Goal: Information Seeking & Learning: Learn about a topic

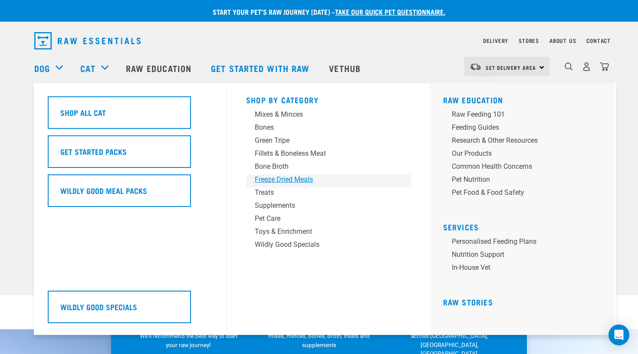
click at [305, 180] on div "Freeze Dried Meals" at bounding box center [322, 179] width 135 height 10
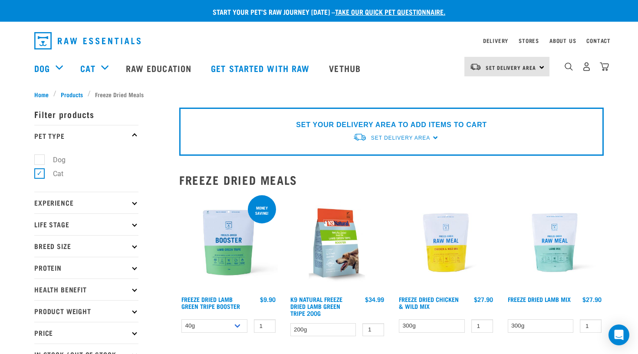
click at [203, 269] on img at bounding box center [228, 242] width 98 height 98
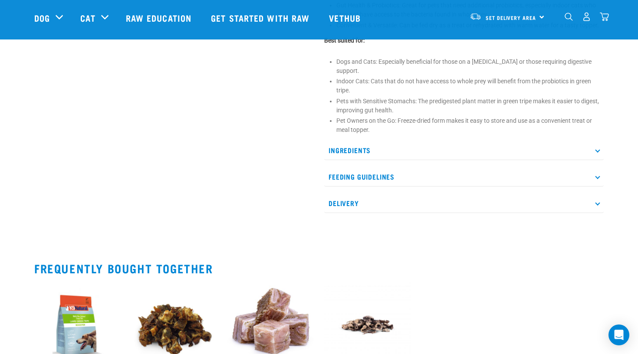
scroll to position [451, 0]
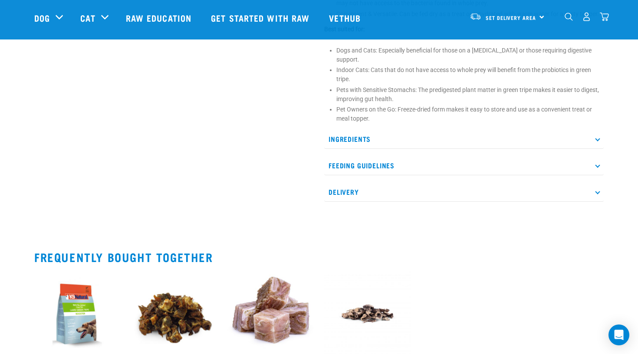
click at [420, 143] on p "Ingredients" at bounding box center [463, 139] width 279 height 20
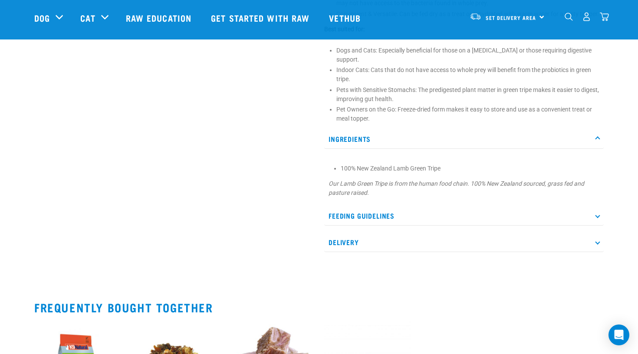
click at [420, 143] on p "Ingredients" at bounding box center [463, 139] width 279 height 20
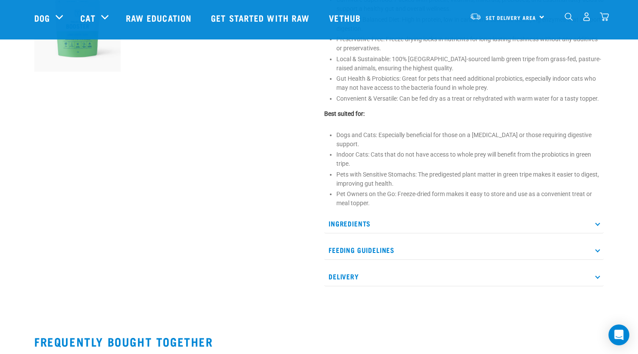
scroll to position [367, 0]
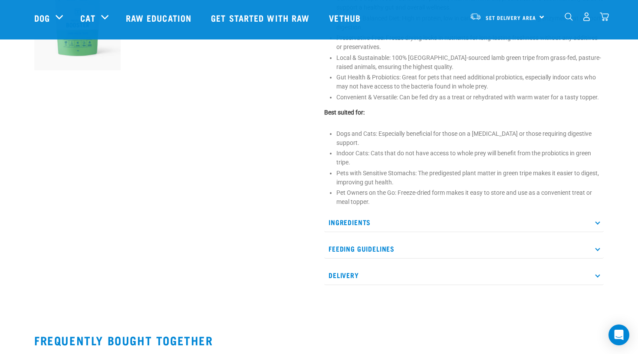
click at [592, 228] on p "Ingredients" at bounding box center [463, 223] width 279 height 20
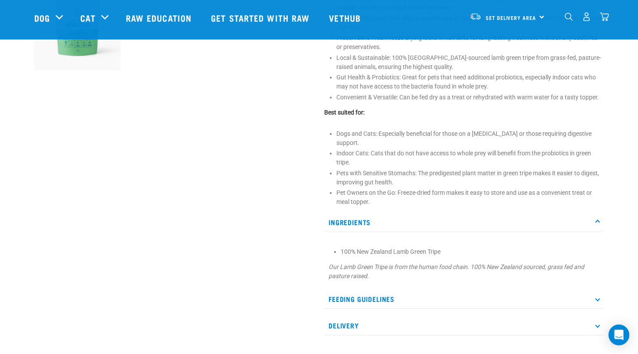
click at [592, 228] on p "Ingredients" at bounding box center [463, 223] width 279 height 20
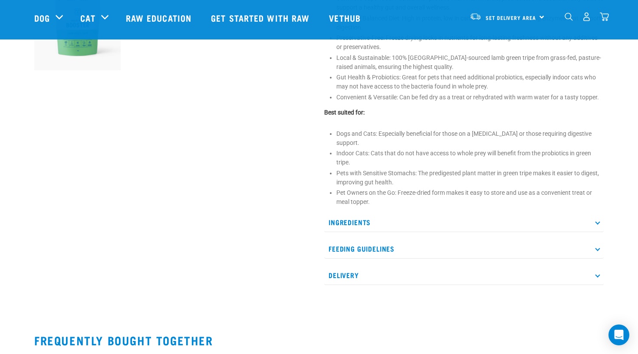
click at [592, 228] on p "Ingredients" at bounding box center [463, 223] width 279 height 20
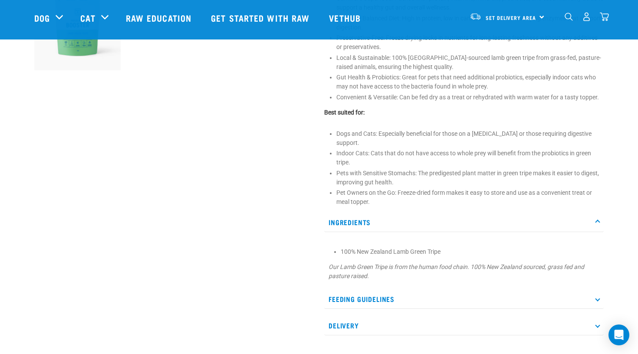
click at [592, 228] on p "Ingredients" at bounding box center [463, 223] width 279 height 20
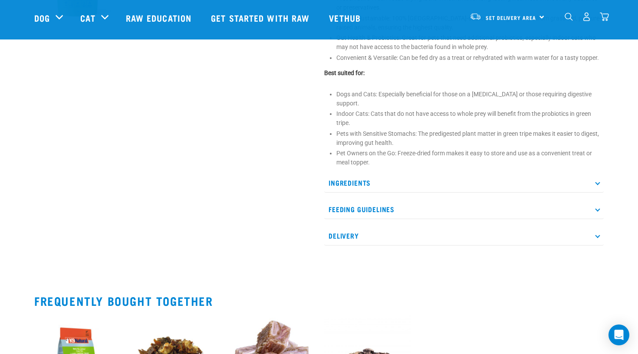
scroll to position [408, 0]
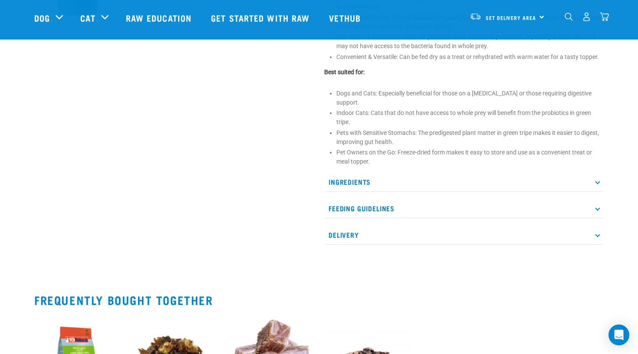
click at [593, 218] on p "Feeding Guidelines" at bounding box center [463, 209] width 279 height 20
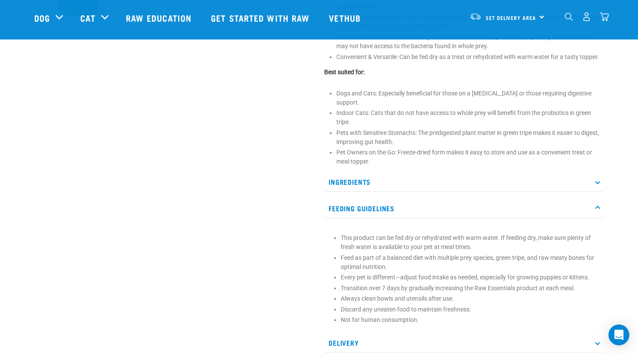
click at [593, 218] on p "Feeding Guidelines" at bounding box center [463, 209] width 279 height 20
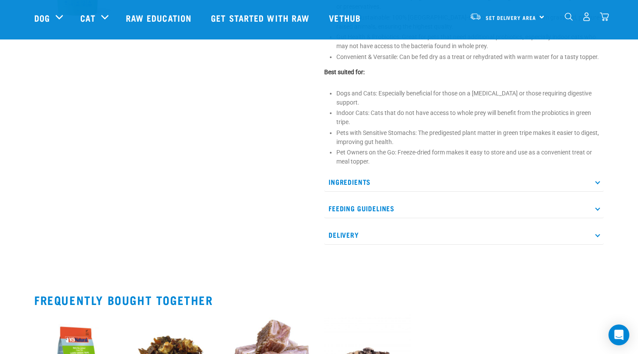
click at [598, 245] on p "Delivery" at bounding box center [463, 235] width 279 height 20
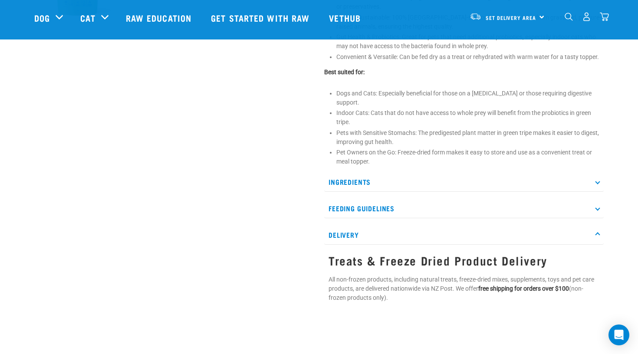
click at [598, 245] on p "Delivery" at bounding box center [463, 235] width 279 height 20
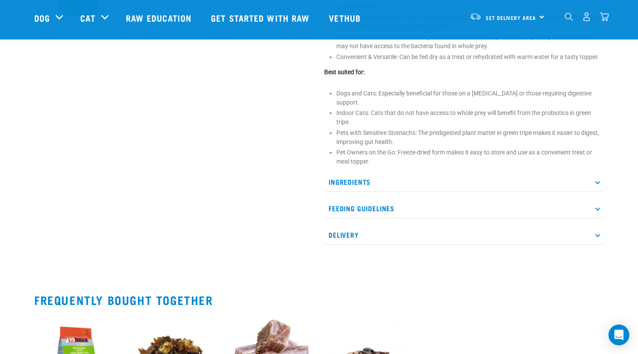
click at [598, 245] on p "Delivery" at bounding box center [463, 235] width 279 height 20
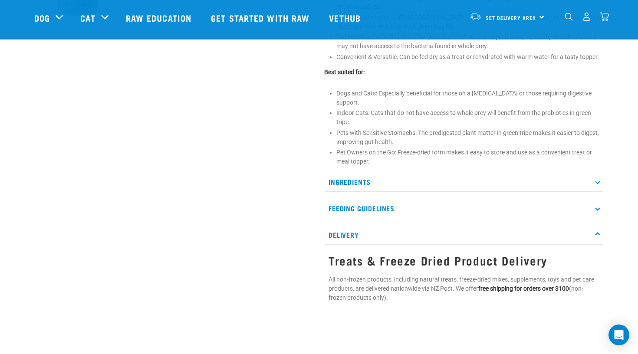
click at [598, 245] on p "Delivery" at bounding box center [463, 235] width 279 height 20
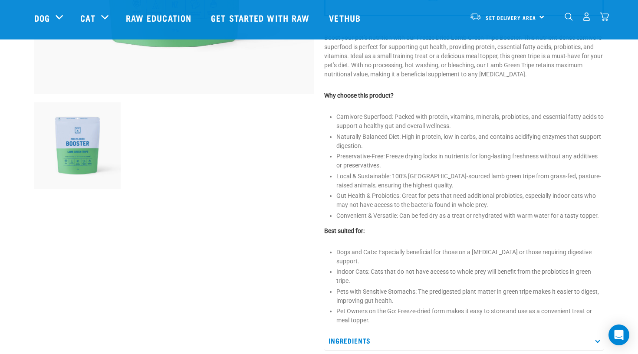
scroll to position [249, 0]
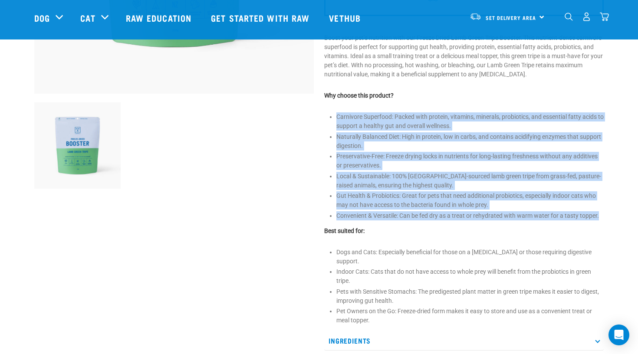
drag, startPoint x: 326, startPoint y: 128, endPoint x: 602, endPoint y: 230, distance: 294.2
click at [602, 230] on div "Freeze Dried Lamb Green Tripe Booster" at bounding box center [464, 109] width 290 height 613
copy ul "Carnivore Superfood: Packed with protein, vitamins, minerals, probiotics, and e…"
